Goal: Information Seeking & Learning: Learn about a topic

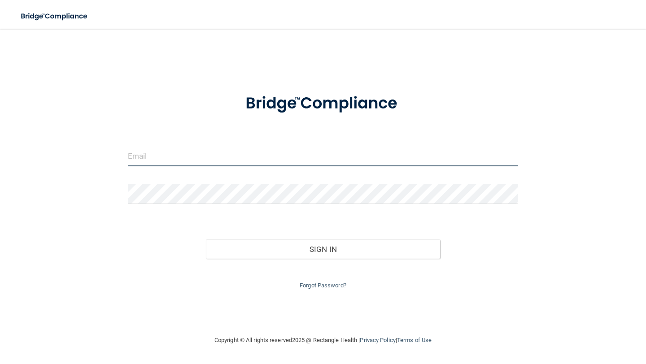
click at [244, 161] on input "email" at bounding box center [323, 156] width 390 height 20
type input "[PERSON_NAME][EMAIL_ADDRESS][DOMAIN_NAME]"
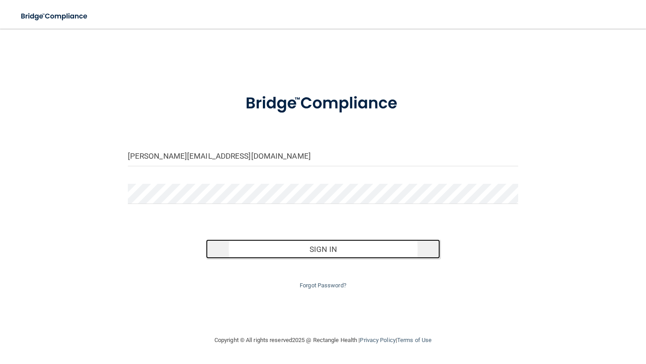
click at [252, 246] on button "Sign In" at bounding box center [323, 249] width 234 height 20
click at [252, 256] on button "Sign In" at bounding box center [323, 249] width 234 height 20
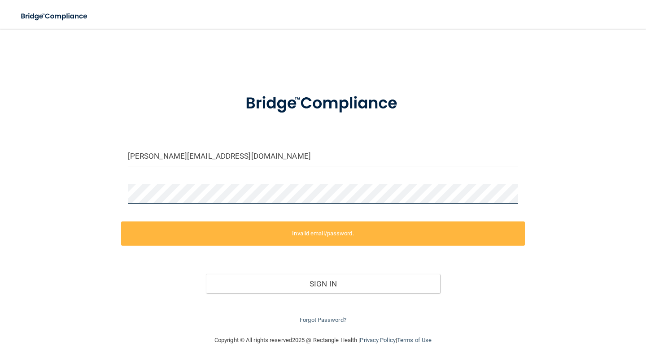
click at [198, 204] on div at bounding box center [323, 197] width 404 height 27
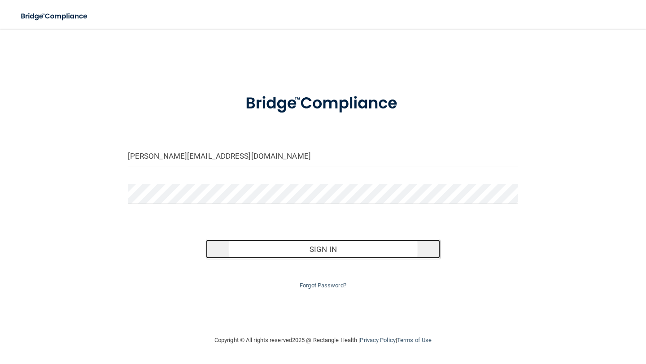
click at [247, 252] on button "Sign In" at bounding box center [323, 249] width 234 height 20
click at [233, 249] on button "Sign In" at bounding box center [323, 249] width 234 height 20
click at [248, 257] on button "Sign In" at bounding box center [323, 249] width 234 height 20
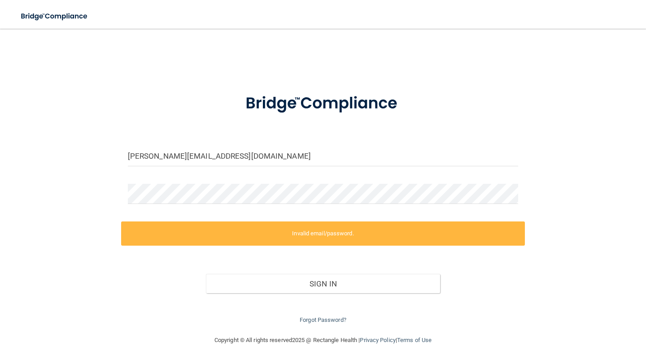
click at [223, 205] on div at bounding box center [323, 197] width 404 height 27
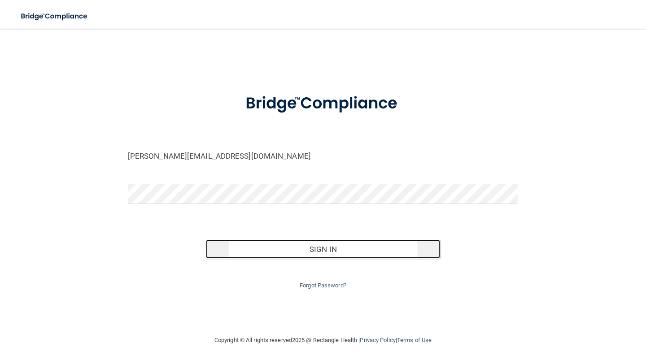
click at [222, 243] on button "Sign In" at bounding box center [323, 249] width 234 height 20
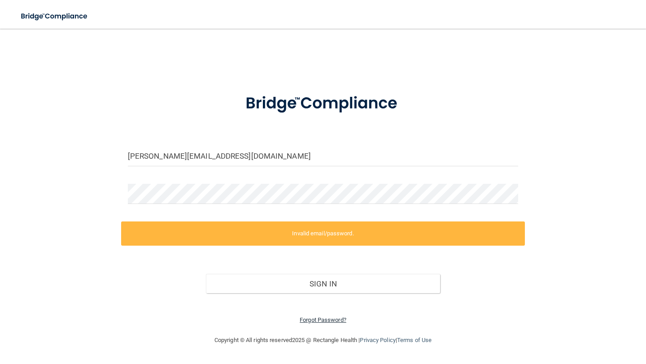
click at [318, 318] on link "Forgot Password?" at bounding box center [323, 320] width 47 height 7
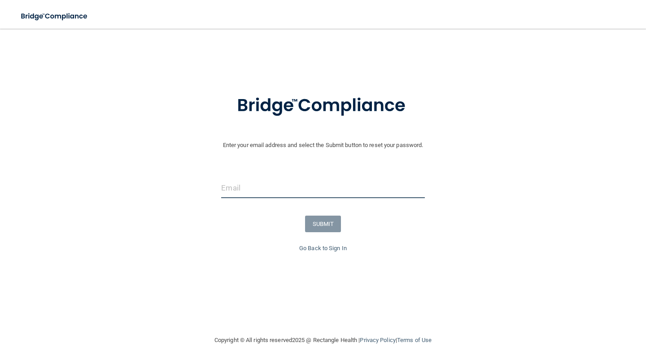
click at [251, 196] on input "email" at bounding box center [322, 188] width 203 height 20
type input "[PERSON_NAME][EMAIL_ADDRESS][DOMAIN_NAME]"
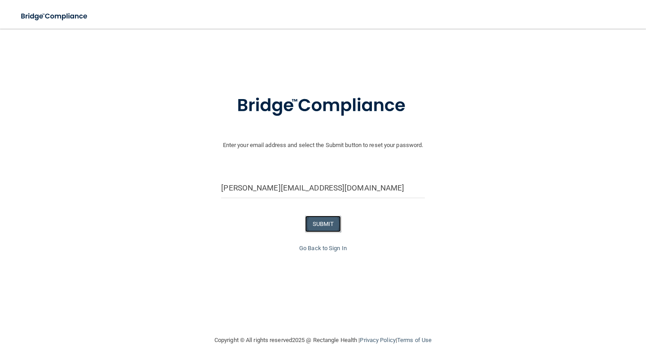
click at [311, 226] on button "SUBMIT" at bounding box center [323, 224] width 36 height 17
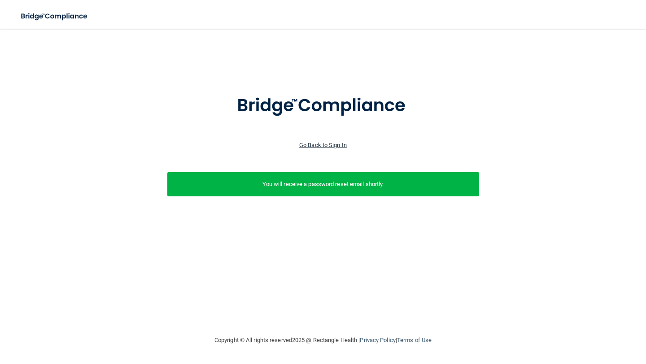
click at [327, 144] on link "Go Back to Sign In" at bounding box center [323, 145] width 48 height 7
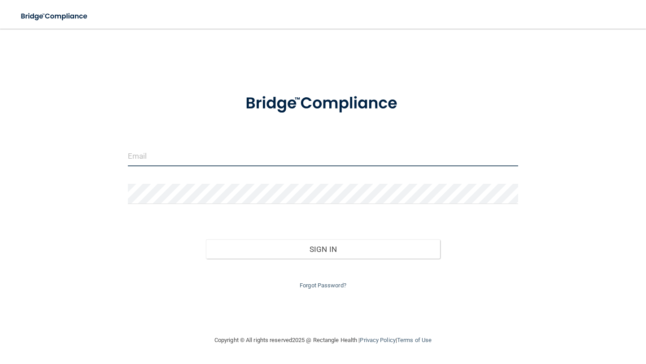
click at [226, 162] on input "email" at bounding box center [323, 156] width 390 height 20
type input "[PERSON_NAME][EMAIL_ADDRESS][DOMAIN_NAME]"
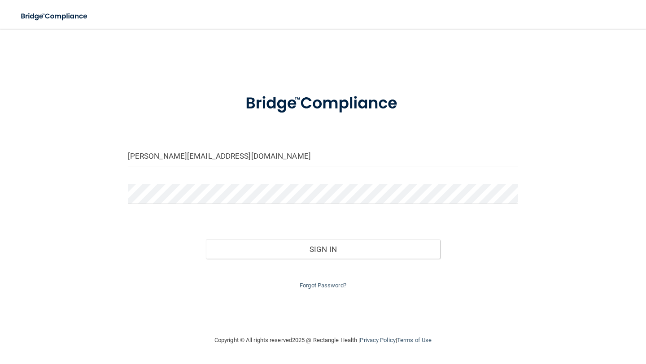
click at [278, 259] on div "Forgot Password?" at bounding box center [323, 275] width 404 height 32
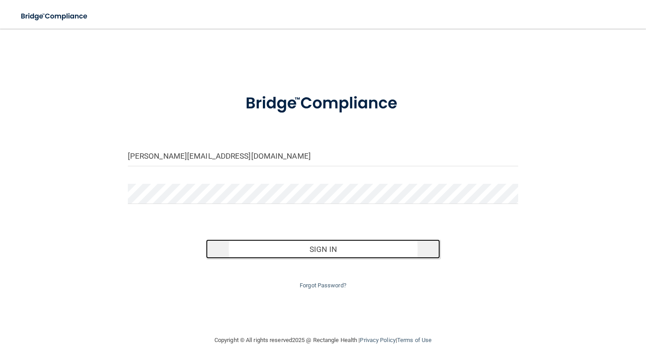
click at [274, 253] on button "Sign In" at bounding box center [323, 249] width 234 height 20
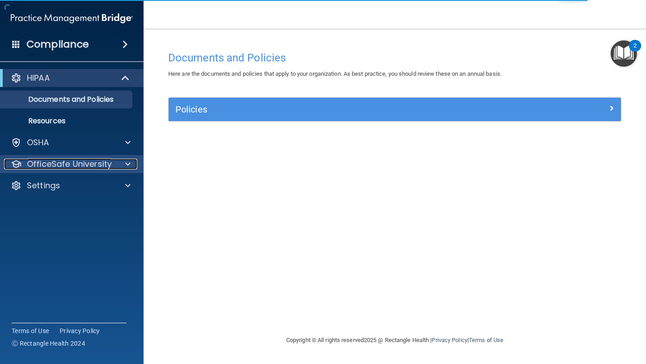
click at [61, 166] on p "OfficeSafe University" at bounding box center [69, 164] width 85 height 11
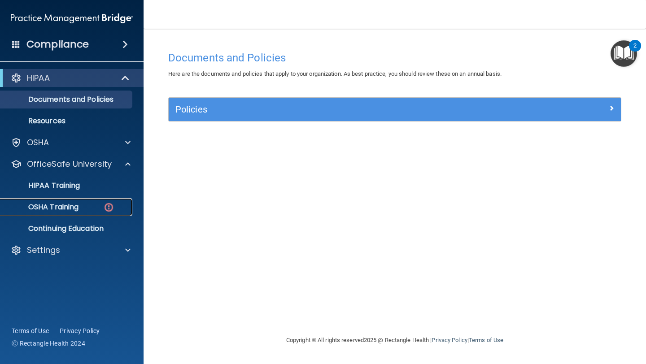
click at [73, 209] on p "OSHA Training" at bounding box center [42, 207] width 73 height 9
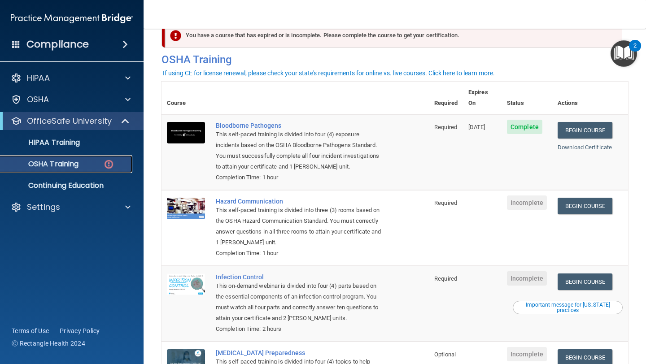
scroll to position [24, 0]
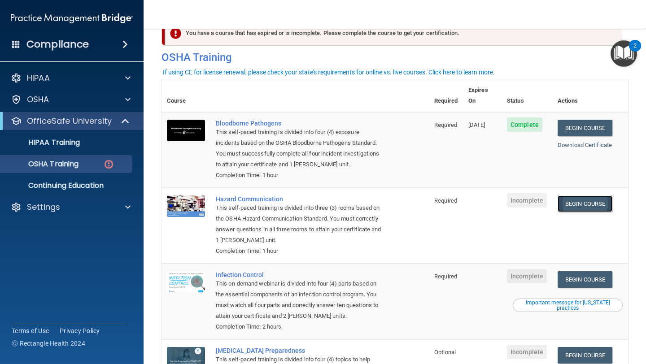
click at [591, 196] on link "Begin Course" at bounding box center [584, 204] width 55 height 17
click at [83, 165] on div "OSHA Training" at bounding box center [67, 164] width 122 height 9
click at [78, 144] on p "HIPAA Training" at bounding box center [43, 142] width 74 height 9
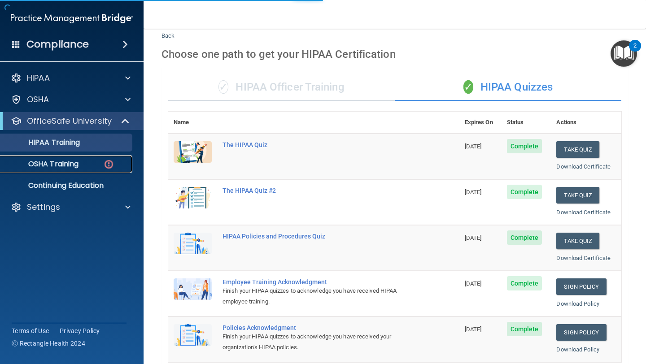
click at [80, 171] on link "OSHA Training" at bounding box center [61, 164] width 141 height 18
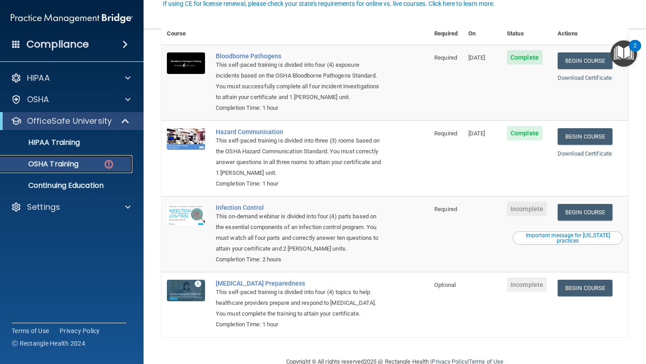
scroll to position [101, 0]
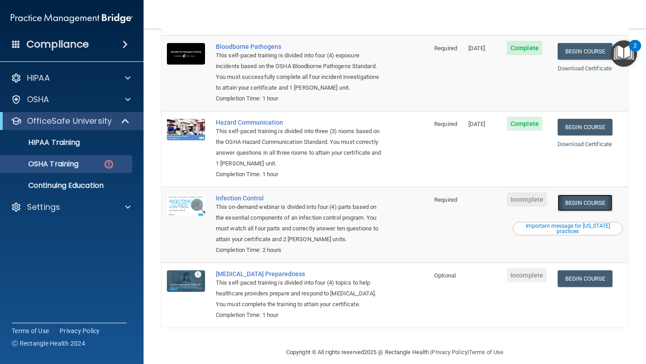
click at [578, 195] on link "Begin Course" at bounding box center [584, 203] width 55 height 17
click at [100, 190] on p "Continuing Education" at bounding box center [67, 185] width 122 height 9
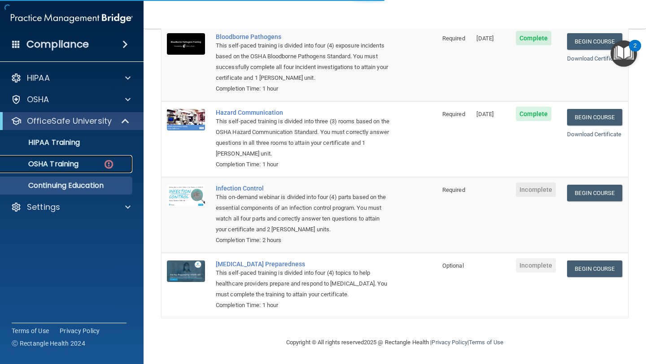
click at [96, 171] on link "OSHA Training" at bounding box center [61, 164] width 141 height 18
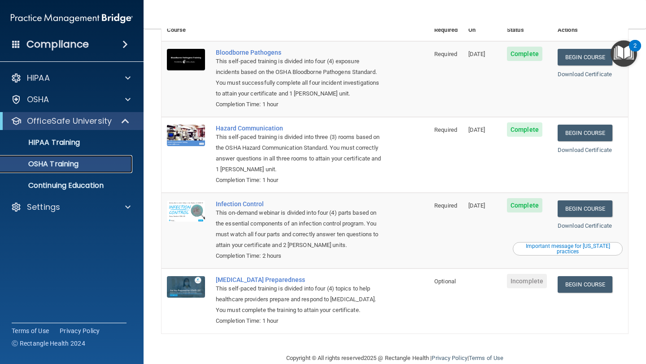
scroll to position [76, 0]
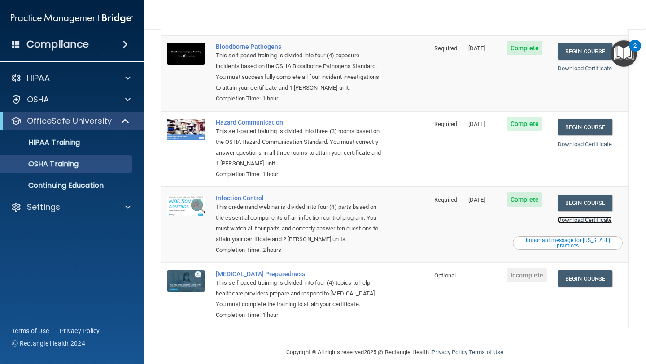
click at [599, 217] on link "Download Certificate" at bounding box center [584, 220] width 54 height 7
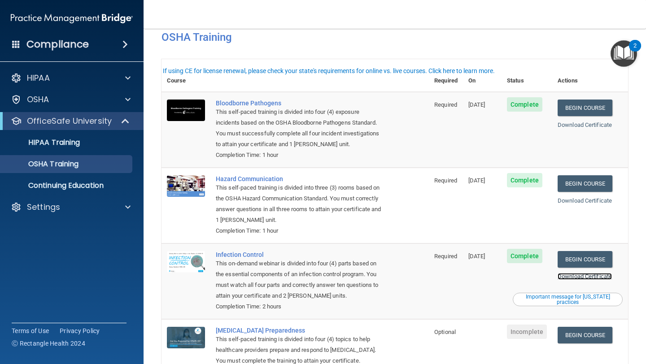
scroll to position [0, 0]
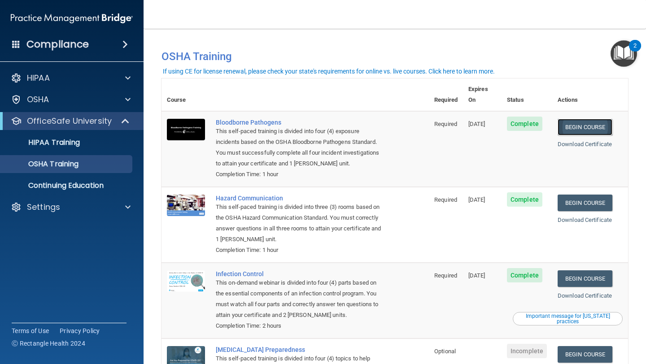
click at [593, 123] on link "Begin Course" at bounding box center [584, 127] width 55 height 17
click at [574, 141] on link "Download Certificate" at bounding box center [584, 144] width 54 height 7
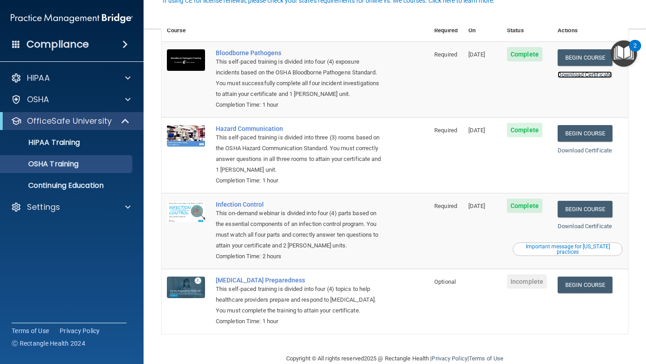
scroll to position [76, 0]
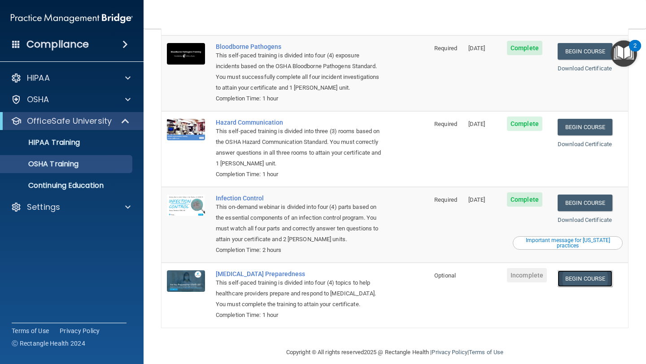
click at [583, 270] on link "Begin Course" at bounding box center [584, 278] width 55 height 17
click at [65, 191] on link "Continuing Education" at bounding box center [61, 186] width 141 height 18
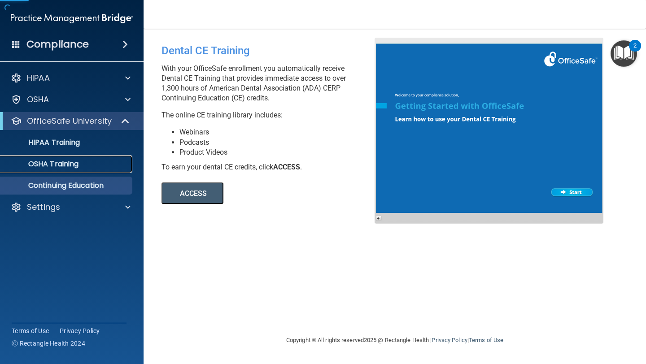
click at [70, 170] on link "OSHA Training" at bounding box center [61, 164] width 141 height 18
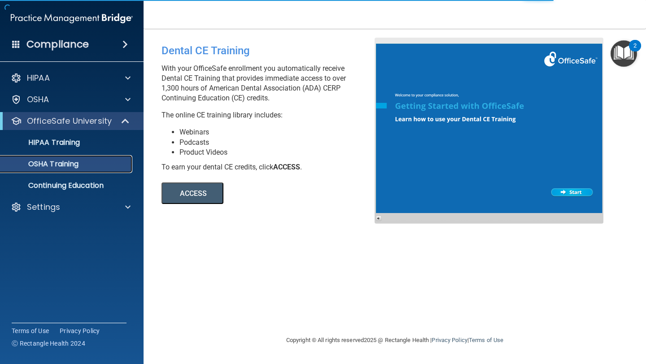
click at [72, 170] on link "OSHA Training" at bounding box center [61, 164] width 141 height 18
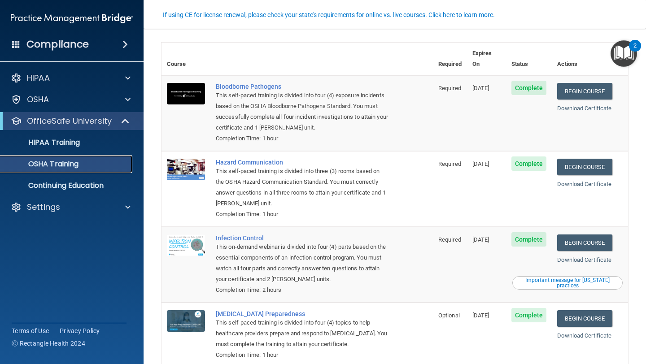
scroll to position [76, 0]
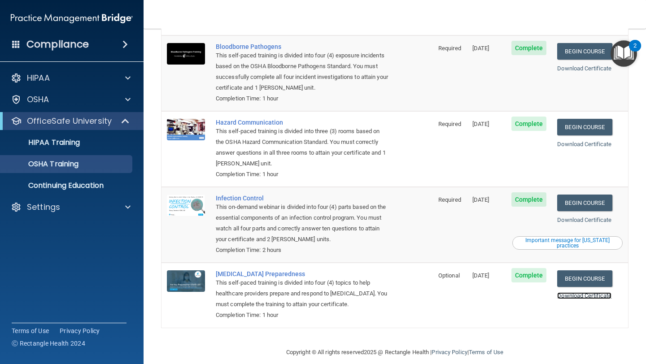
click at [592, 292] on link "Download Certificate" at bounding box center [584, 295] width 54 height 7
click at [577, 217] on link "Download Certificate" at bounding box center [584, 220] width 54 height 7
click at [584, 141] on link "Download Certificate" at bounding box center [584, 144] width 54 height 7
click at [574, 65] on link "Download Certificate" at bounding box center [584, 68] width 54 height 7
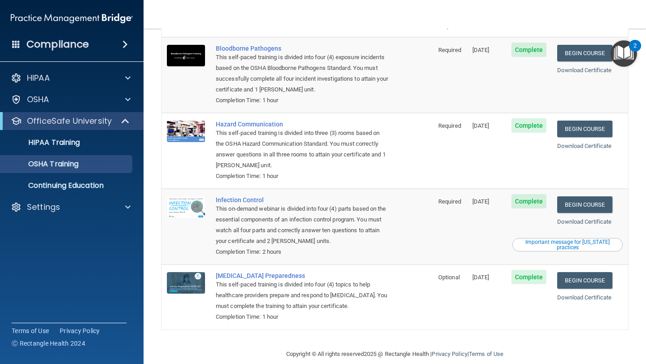
scroll to position [73, 0]
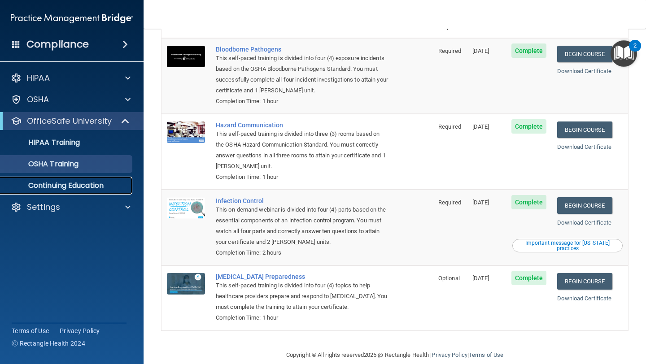
click at [30, 185] on p "Continuing Education" at bounding box center [67, 185] width 122 height 9
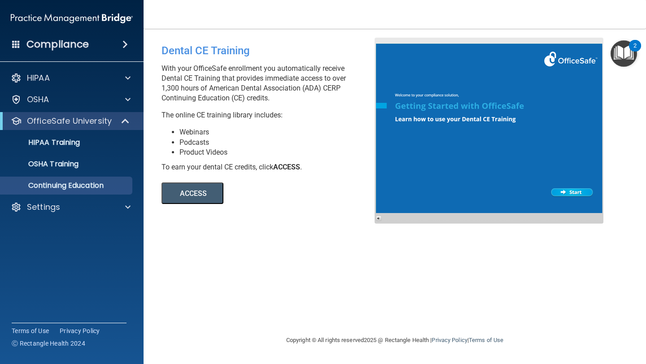
click at [190, 194] on button "ACCESS" at bounding box center [192, 194] width 62 height 22
click at [57, 170] on link "OSHA Training" at bounding box center [61, 164] width 141 height 18
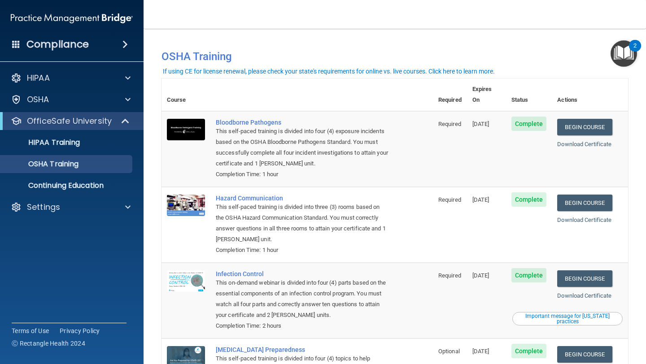
click at [478, 73] on div "If using CE for license renewal, please check your state's requirements for onl…" at bounding box center [329, 71] width 332 height 6
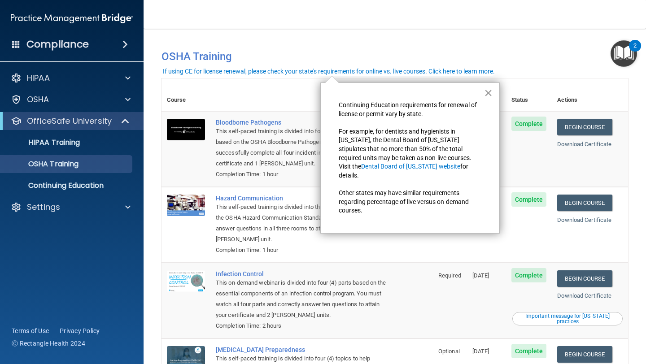
click at [484, 94] on button "×" at bounding box center [488, 93] width 9 height 14
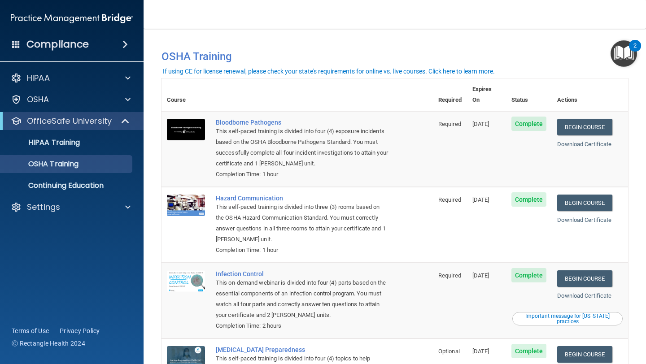
click at [491, 38] on div "You have a course that has expired or is incomplete. Please complete the course…" at bounding box center [395, 53] width 480 height 30
click at [53, 205] on p "Settings" at bounding box center [43, 207] width 33 height 11
click at [62, 256] on link "Sign Out" at bounding box center [61, 250] width 141 height 18
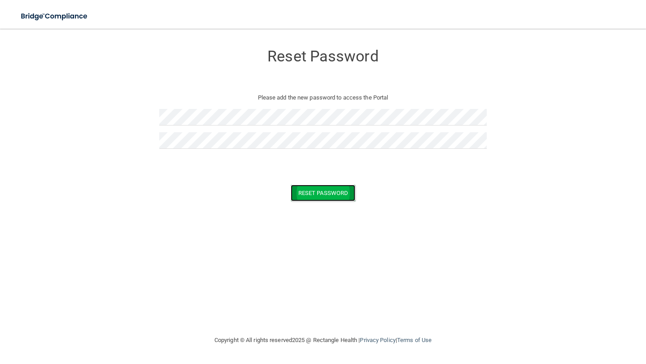
click at [308, 185] on button "Reset Password" at bounding box center [323, 193] width 65 height 17
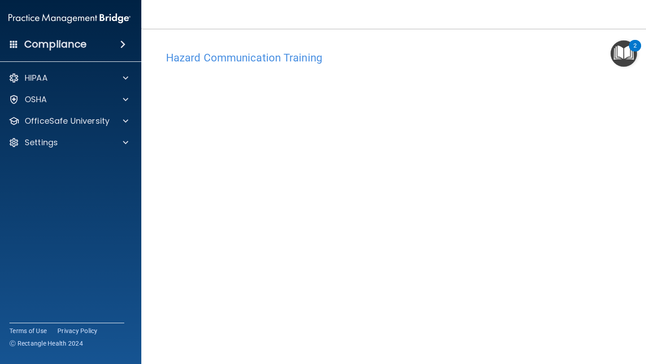
scroll to position [40, 0]
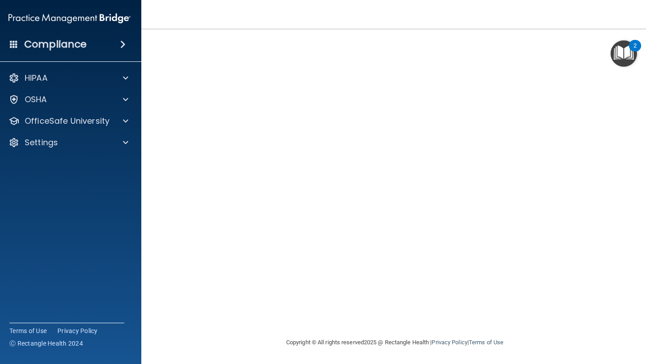
click at [627, 57] on img "Open Resource Center, 2 new notifications" at bounding box center [623, 53] width 26 height 26
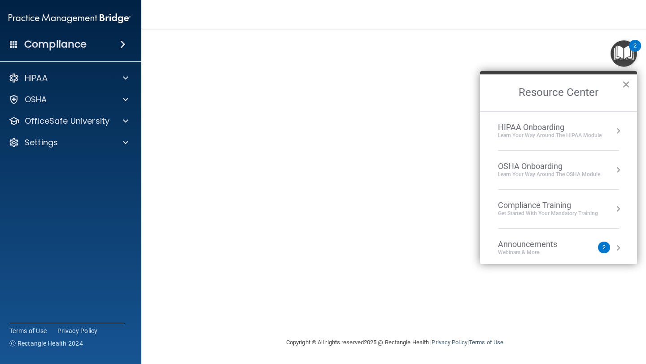
click at [626, 83] on button "×" at bounding box center [626, 84] width 9 height 14
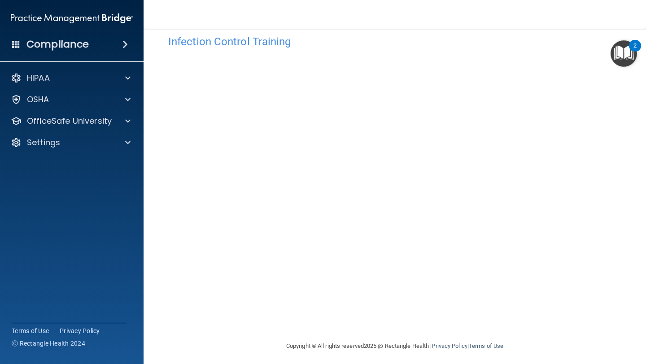
scroll to position [20, 0]
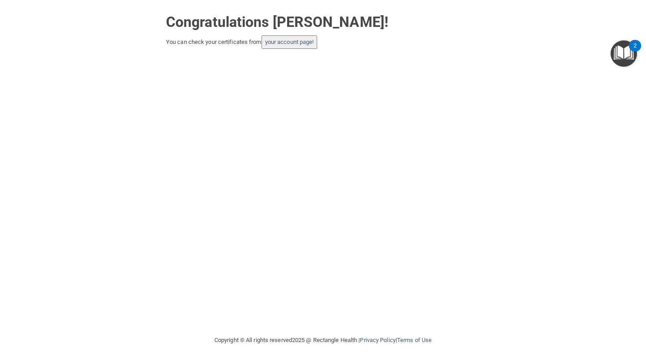
click at [244, 90] on div "Congratulations [PERSON_NAME]! You can check your certificates from your accoun…" at bounding box center [323, 167] width 610 height 317
drag, startPoint x: 293, startPoint y: 49, endPoint x: 296, endPoint y: 63, distance: 14.7
click at [294, 63] on div "Congratulations [PERSON_NAME]! You can check your certificates from your accoun…" at bounding box center [323, 167] width 610 height 317
click at [235, 39] on div "You can check your certificates from your account page!" at bounding box center [323, 41] width 314 height 13
